Goal: Information Seeking & Learning: Learn about a topic

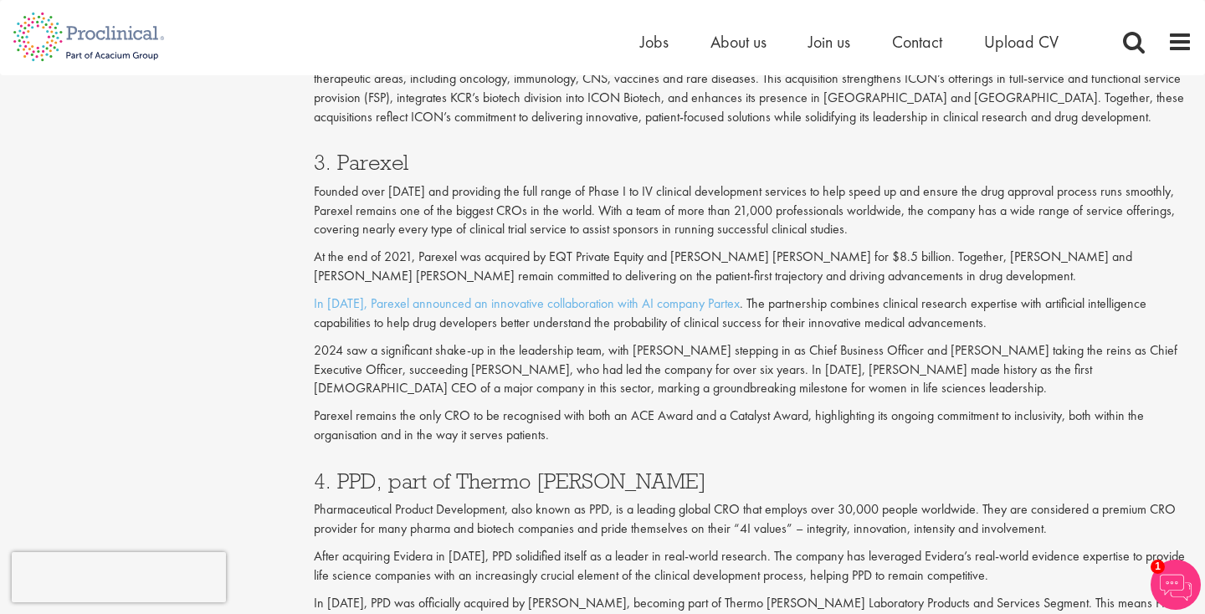
scroll to position [1936, 0]
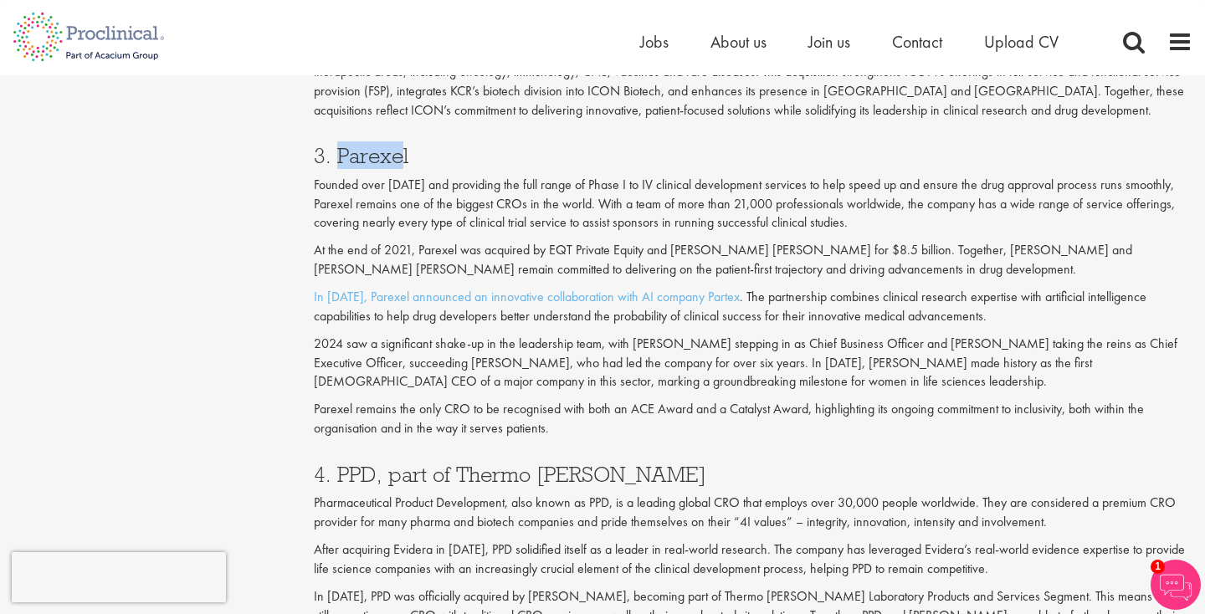
drag, startPoint x: 405, startPoint y: 154, endPoint x: 339, endPoint y: 147, distance: 66.4
click at [339, 148] on h3 "3. Parexel" at bounding box center [753, 156] width 879 height 22
drag, startPoint x: 413, startPoint y: 154, endPoint x: 341, endPoint y: 150, distance: 72.1
click at [341, 150] on h3 "3. Parexel" at bounding box center [753, 156] width 879 height 22
copy h3 "Parexel"
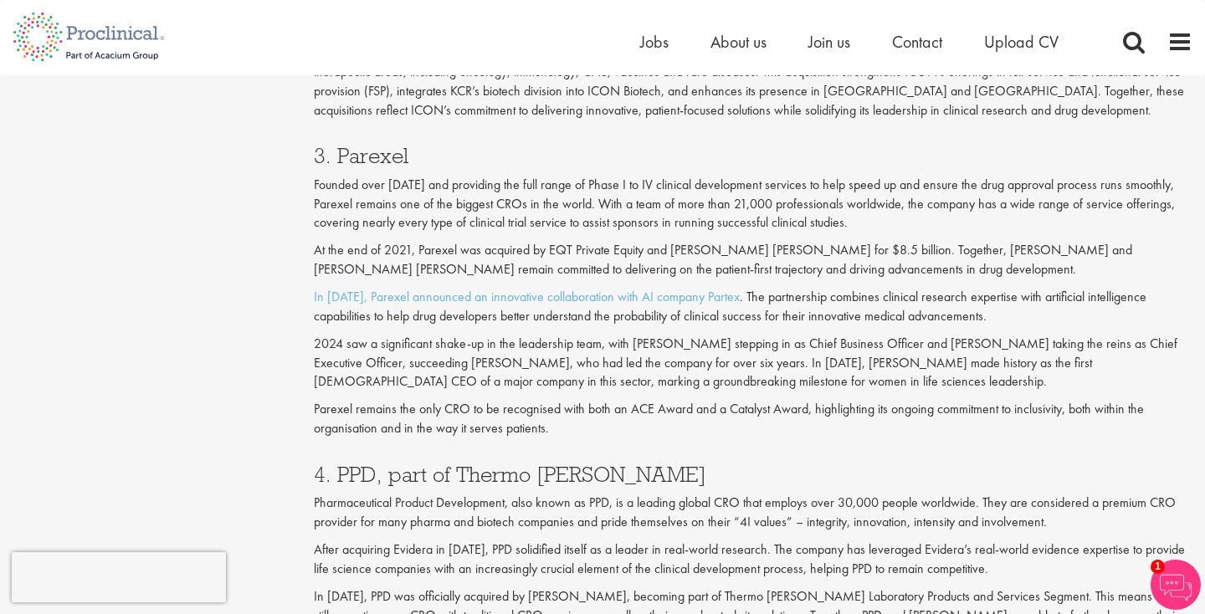
click at [592, 397] on div "3. Parexel Founded over [DATE] and providing the full range of Phase I to IV cl…" at bounding box center [753, 287] width 904 height 319
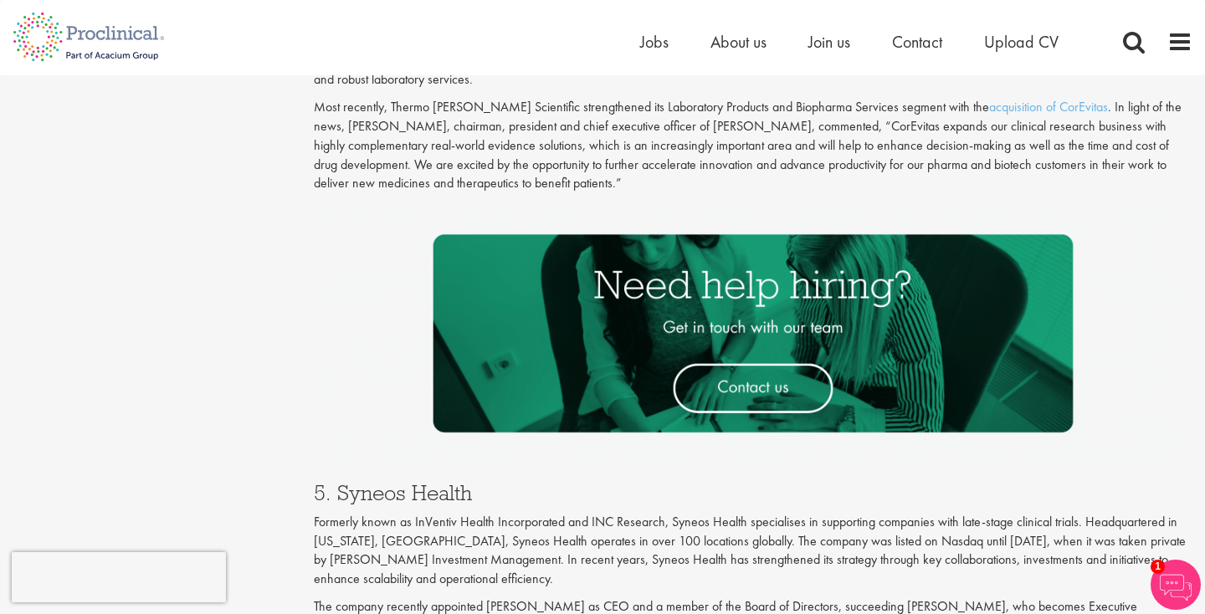
scroll to position [2739, 0]
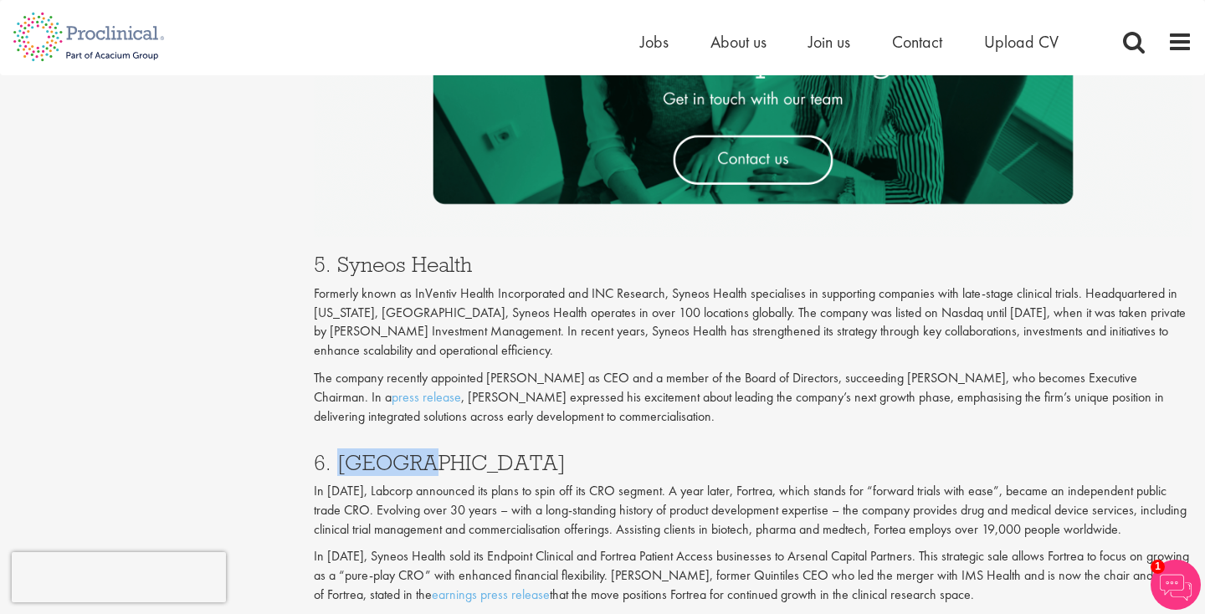
drag, startPoint x: 420, startPoint y: 464, endPoint x: 340, endPoint y: 456, distance: 80.8
click at [340, 456] on h3 "6. [GEOGRAPHIC_DATA]" at bounding box center [753, 463] width 879 height 22
copy h3 "Fortrea"
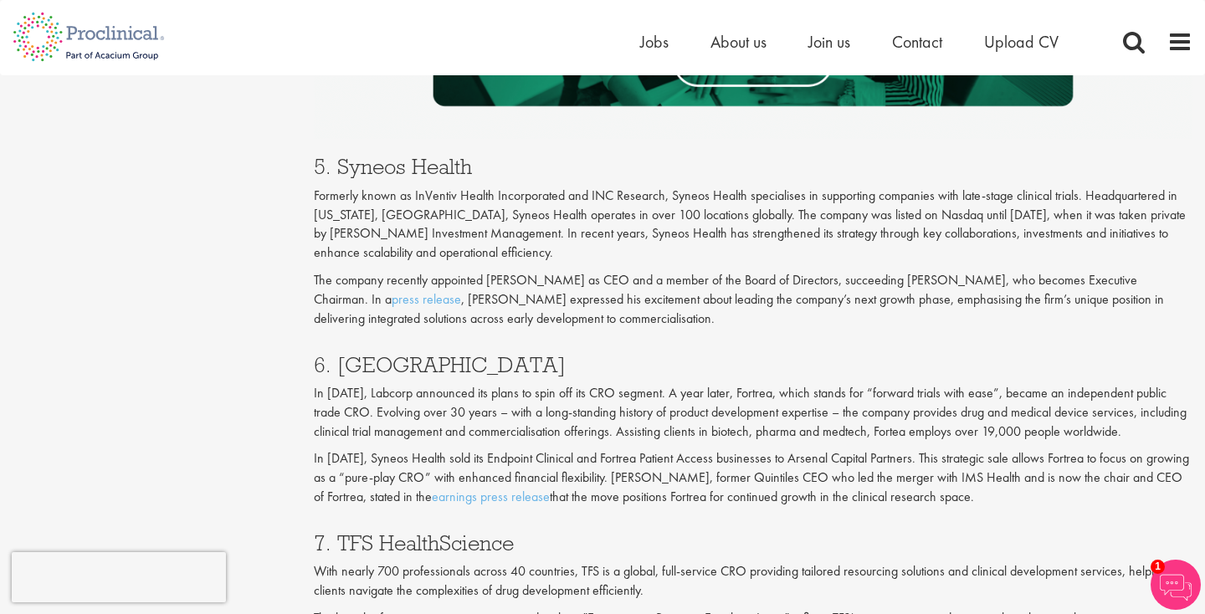
click at [591, 329] on p "The company recently appointed [PERSON_NAME] as CEO and a member of the Board o…" at bounding box center [753, 300] width 879 height 58
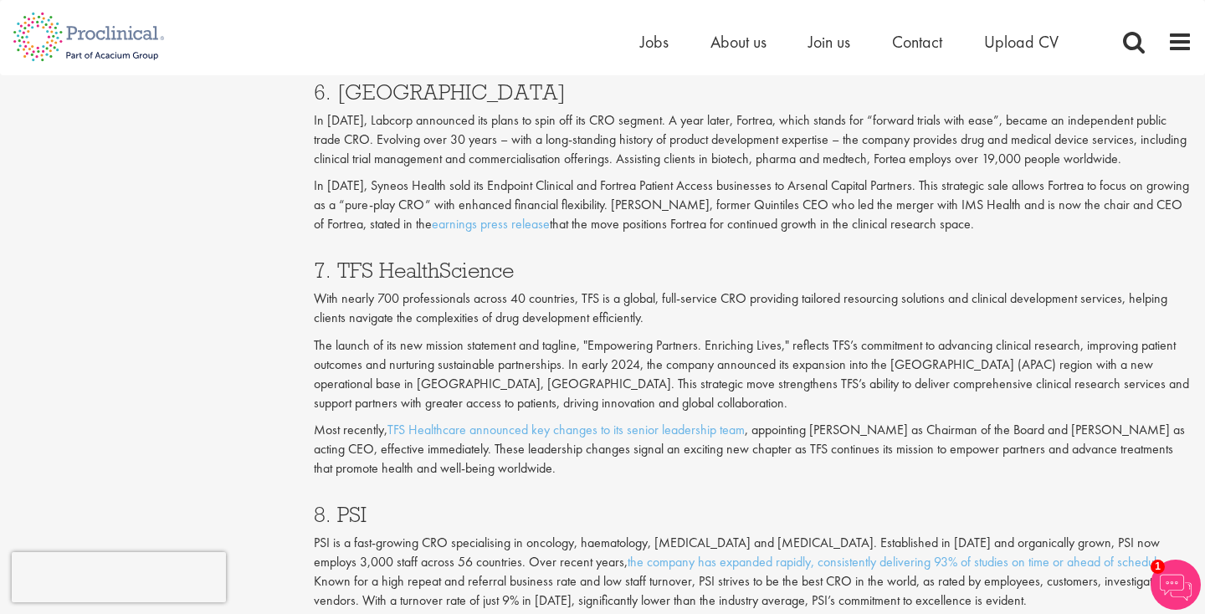
scroll to position [2939, 0]
